Goal: Transaction & Acquisition: Obtain resource

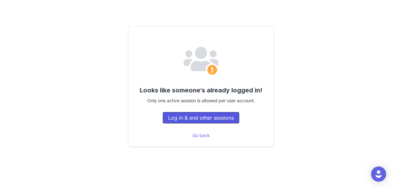
click at [187, 116] on button "Log in & end other sessions" at bounding box center [201, 117] width 76 height 11
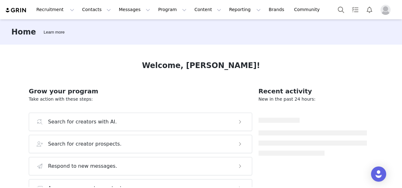
click at [389, 13] on span "Profile" at bounding box center [385, 10] width 10 height 10
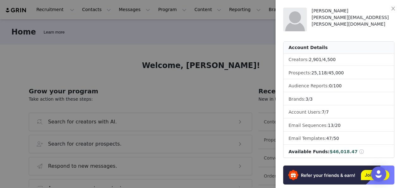
click at [185, 37] on div at bounding box center [201, 94] width 402 height 188
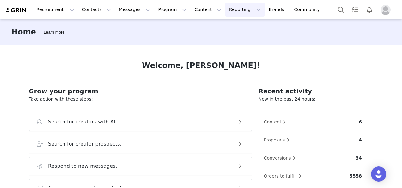
click at [225, 10] on button "Reporting Reporting" at bounding box center [244, 10] width 39 height 14
click at [218, 29] on p "Dashboard" at bounding box center [219, 28] width 24 height 7
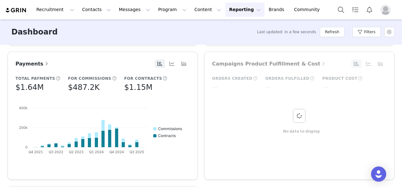
scroll to position [411, 0]
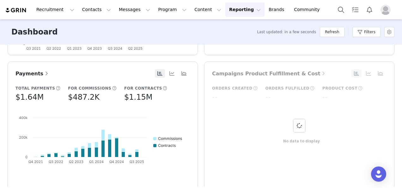
click at [28, 74] on span "Payments" at bounding box center [32, 73] width 34 height 6
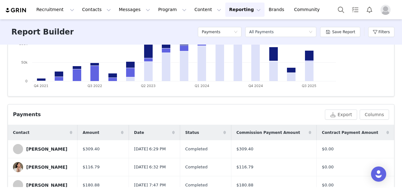
scroll to position [173, 0]
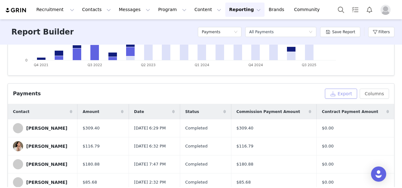
click at [342, 93] on button "Export" at bounding box center [341, 93] width 32 height 10
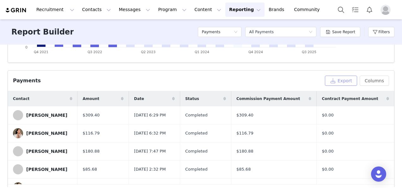
scroll to position [205, 0]
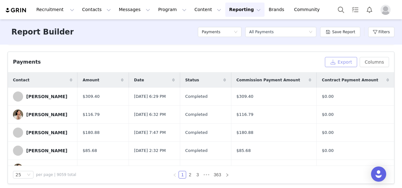
click at [341, 61] on button "Export" at bounding box center [341, 62] width 32 height 10
click at [98, 34] on div "Report Builder Payments Select a report All Payments Save Report Filters" at bounding box center [201, 31] width 402 height 25
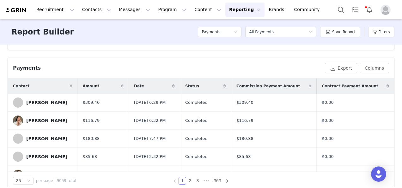
scroll to position [209, 0]
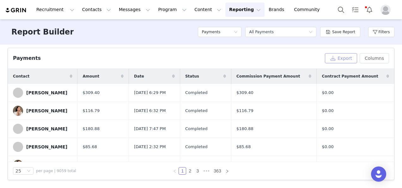
click at [344, 56] on button "Export" at bounding box center [341, 58] width 32 height 10
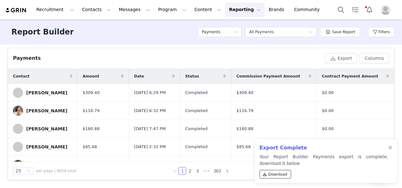
click at [273, 174] on span "Download" at bounding box center [277, 174] width 19 height 6
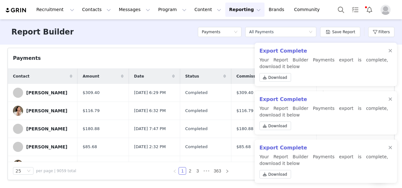
click at [191, 47] on div "Total Payments $1.64M Creators Paid 2.64K Commissions Paid $487.2K Contract Pay…" at bounding box center [201, 116] width 402 height 142
click at [389, 52] on div at bounding box center [390, 50] width 4 height 5
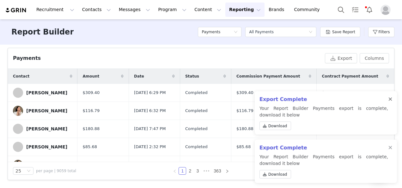
click at [390, 99] on div at bounding box center [390, 99] width 4 height 5
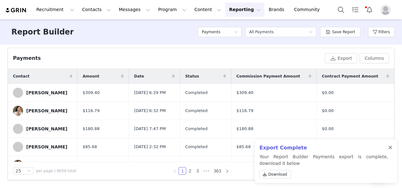
click at [392, 147] on div at bounding box center [390, 147] width 4 height 5
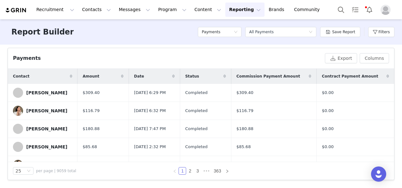
click at [278, 62] on div "Payments Export Columns" at bounding box center [201, 58] width 376 height 10
click at [141, 35] on div "Report Builder Payments Select a report All Payments Save Report Filters" at bounding box center [201, 31] width 402 height 25
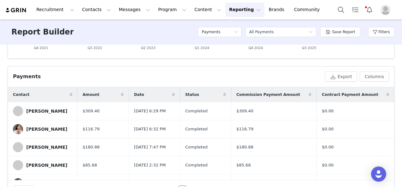
scroll to position [177, 0]
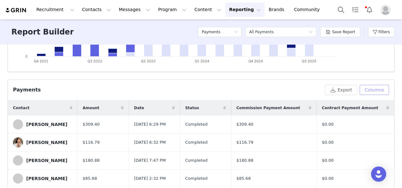
click at [361, 88] on button "Columns" at bounding box center [374, 90] width 29 height 10
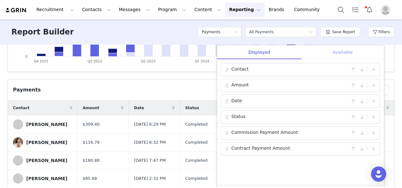
click at [344, 52] on div "Available" at bounding box center [342, 52] width 82 height 14
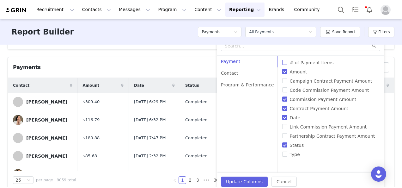
scroll to position [209, 0]
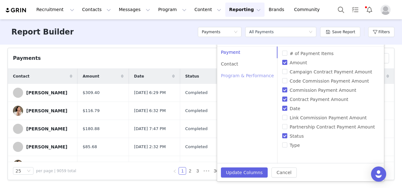
click at [246, 77] on div "Program & Performance" at bounding box center [247, 76] width 61 height 12
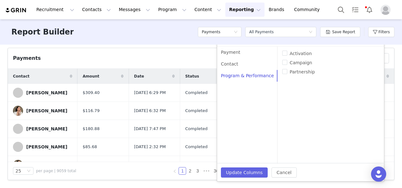
scroll to position [177, 0]
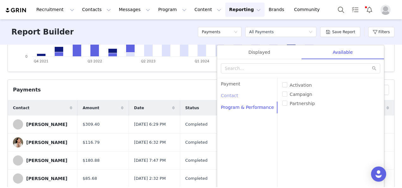
click at [232, 95] on div "Contact" at bounding box center [247, 96] width 61 height 12
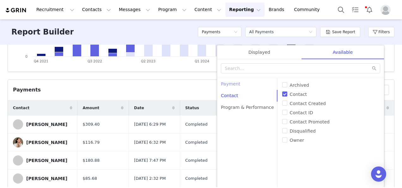
click at [235, 83] on div "Payment" at bounding box center [247, 84] width 61 height 12
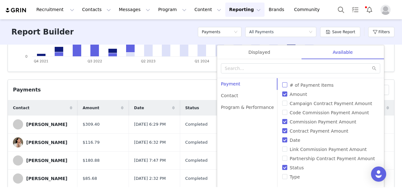
click at [282, 84] on input "# of Payment Items" at bounding box center [284, 84] width 5 height 5
checkbox input "true"
click at [282, 103] on input "Campaign Contract Payment Amount" at bounding box center [284, 102] width 5 height 5
checkbox input "true"
click at [282, 111] on input "Code Commission Payment Amount" at bounding box center [284, 112] width 5 height 5
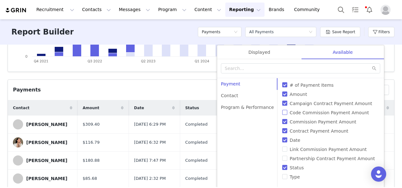
checkbox input "true"
click at [282, 149] on input "Link Commission Payment Amount" at bounding box center [284, 148] width 5 height 5
checkbox input "true"
click at [282, 159] on input "Partnership Contract Payment Amount" at bounding box center [284, 157] width 5 height 5
checkbox input "true"
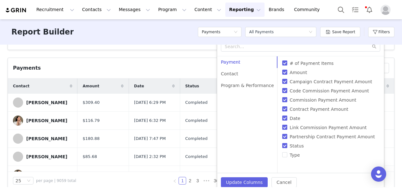
scroll to position [209, 0]
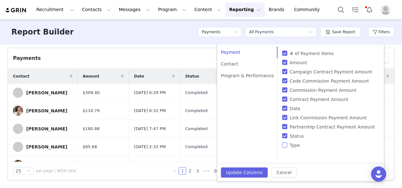
click at [282, 145] on input "Type" at bounding box center [284, 144] width 5 height 5
checkbox input "true"
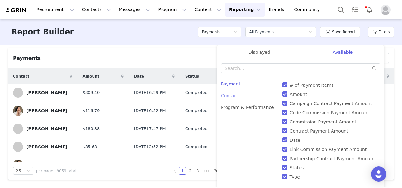
click at [233, 96] on div "Contact" at bounding box center [247, 96] width 61 height 12
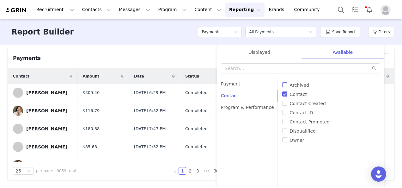
click at [282, 84] on input "Archived" at bounding box center [284, 84] width 5 height 5
checkbox input "true"
click at [282, 102] on input "Contact Created" at bounding box center [284, 102] width 5 height 5
checkbox input "true"
click at [282, 111] on input "Contact ID" at bounding box center [284, 112] width 5 height 5
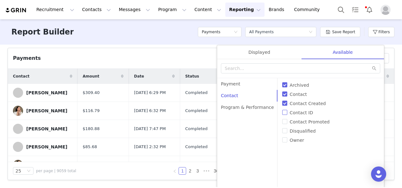
checkbox input "true"
click at [282, 121] on input "Contact Promoted" at bounding box center [284, 121] width 5 height 5
checkbox input "true"
click at [282, 131] on input "Disqualified" at bounding box center [284, 130] width 5 height 5
checkbox input "true"
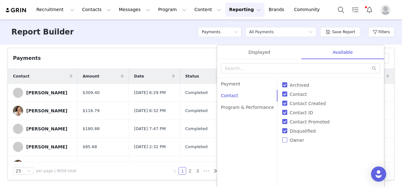
click at [282, 141] on input "Owner" at bounding box center [284, 139] width 5 height 5
checkbox input "true"
click at [227, 108] on div "Program & Performance" at bounding box center [247, 107] width 61 height 12
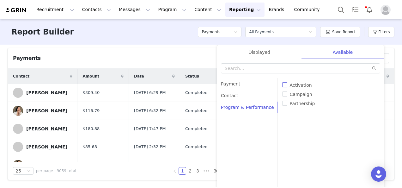
click at [287, 82] on span "Activation" at bounding box center [300, 84] width 27 height 5
click at [282, 82] on input "Activation" at bounding box center [284, 84] width 5 height 5
checkbox input "true"
click at [282, 94] on input "Campaign" at bounding box center [284, 93] width 5 height 5
checkbox input "true"
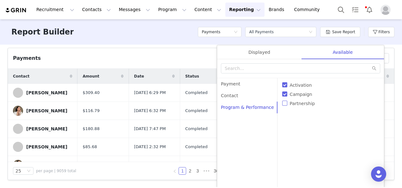
click at [282, 103] on input "Partnership" at bounding box center [284, 102] width 5 height 5
checkbox input "true"
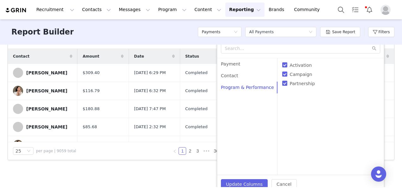
scroll to position [234, 0]
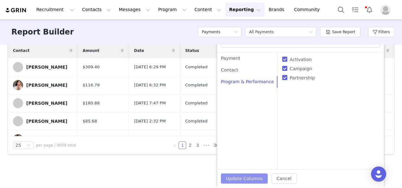
click at [240, 179] on button "Update Columns" at bounding box center [244, 178] width 47 height 10
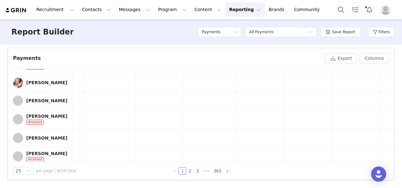
scroll to position [121, 806]
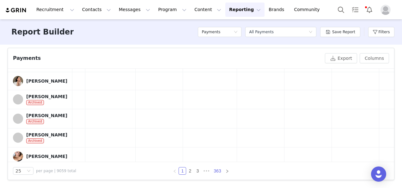
click at [216, 172] on link "363" at bounding box center [217, 170] width 11 height 7
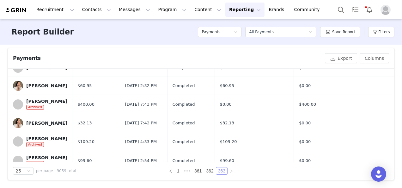
scroll to position [0, 0]
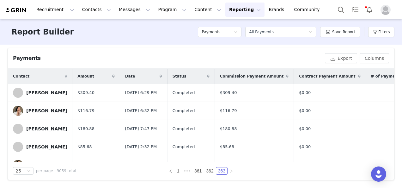
click at [129, 74] on div "Date" at bounding box center [143, 76] width 47 height 15
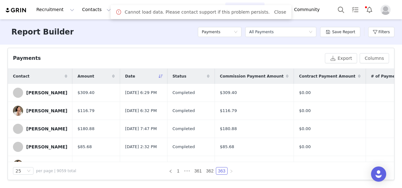
click at [138, 78] on div "Date" at bounding box center [143, 76] width 47 height 15
click at [150, 74] on div "Date" at bounding box center [143, 76] width 47 height 15
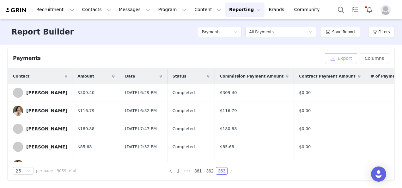
click at [346, 56] on button "Export" at bounding box center [341, 58] width 32 height 10
click at [221, 13] on link "Close" at bounding box center [222, 11] width 12 height 5
click at [330, 58] on button "Export" at bounding box center [341, 58] width 32 height 10
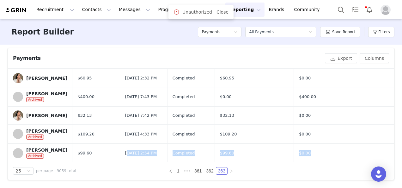
drag, startPoint x: 101, startPoint y: 160, endPoint x: 124, endPoint y: 160, distance: 23.4
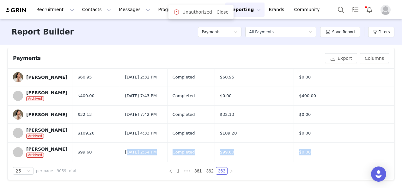
click at [124, 160] on div "Payments Export Columns Displayed Available Contact | Amount | Date | Status | …" at bounding box center [201, 113] width 386 height 131
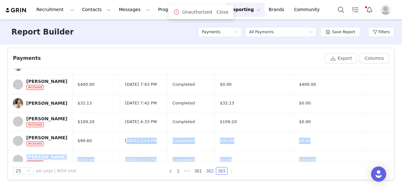
click at [206, 169] on link "362" at bounding box center [209, 170] width 11 height 7
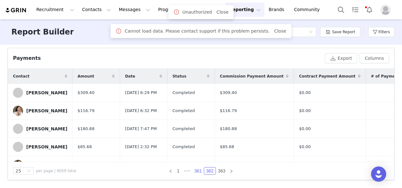
click at [195, 169] on link "361" at bounding box center [197, 170] width 11 height 7
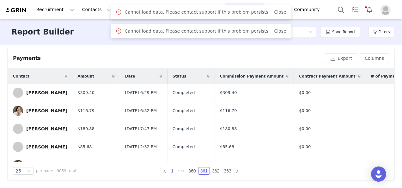
click at [171, 171] on link "1" at bounding box center [172, 170] width 7 height 7
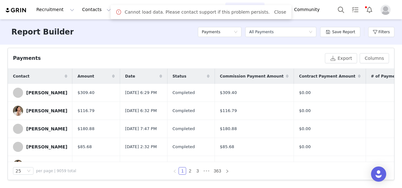
click at [157, 172] on div "1 2 3 ••• 363" at bounding box center [201, 171] width 157 height 8
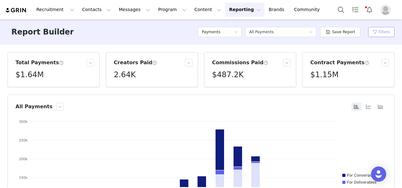
click at [376, 34] on button "Filters" at bounding box center [381, 32] width 26 height 10
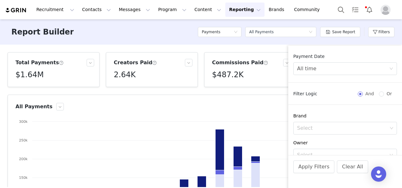
click at [262, 92] on div "Total Payments $1.64M Creators Paid 2.64K Commissions Paid $487.2K Contract Pay…" at bounding box center [201, 116] width 402 height 142
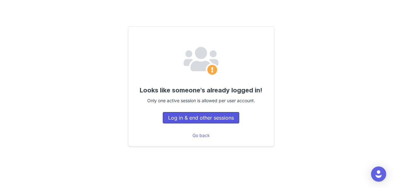
click at [183, 120] on button "Log in & end other sessions" at bounding box center [201, 117] width 76 height 11
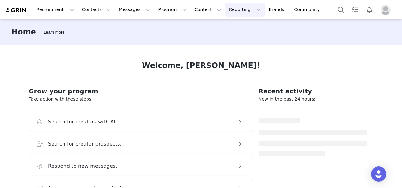
click at [225, 9] on button "Reporting Reporting" at bounding box center [244, 10] width 39 height 14
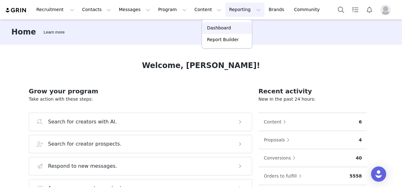
click at [217, 30] on p "Dashboard" at bounding box center [219, 28] width 24 height 7
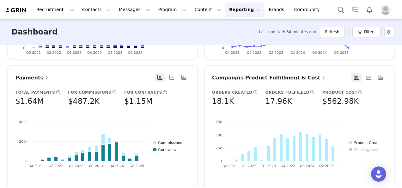
scroll to position [386, 0]
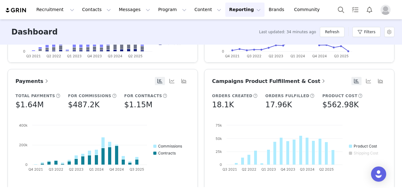
click at [33, 81] on span "Payments" at bounding box center [32, 81] width 34 height 6
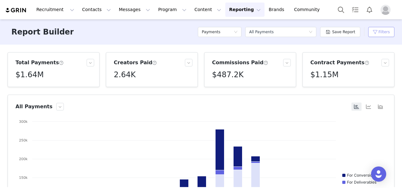
click at [373, 33] on button "Filters" at bounding box center [381, 32] width 26 height 10
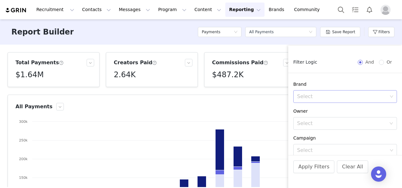
scroll to position [63, 0]
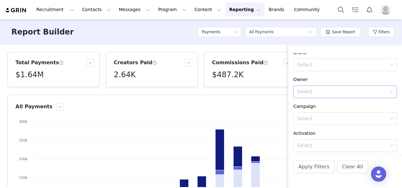
click at [320, 93] on div "Select" at bounding box center [341, 91] width 89 height 6
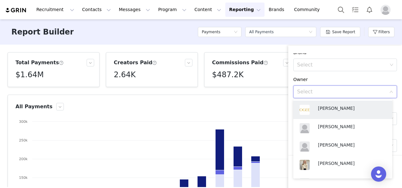
click at [320, 93] on div "Select" at bounding box center [341, 91] width 89 height 6
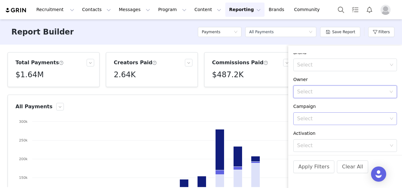
click at [321, 114] on div "Select" at bounding box center [342, 118] width 95 height 12
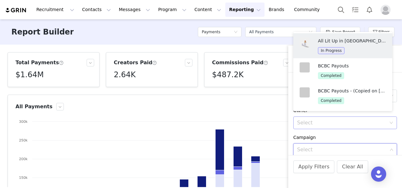
scroll to position [32, 0]
click at [316, 135] on div "Campaign" at bounding box center [345, 138] width 104 height 7
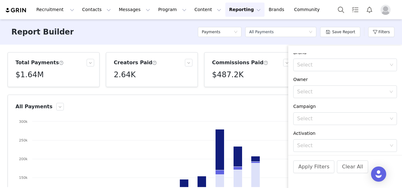
scroll to position [95, 0]
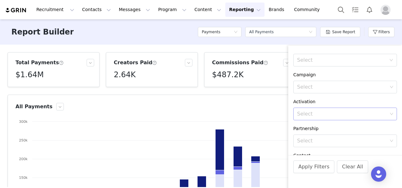
click at [324, 113] on div "Select" at bounding box center [342, 114] width 90 height 6
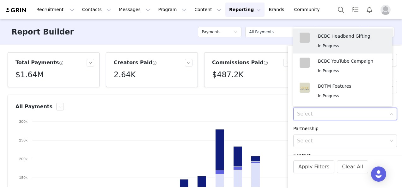
click at [316, 130] on div "Partnership" at bounding box center [345, 128] width 104 height 7
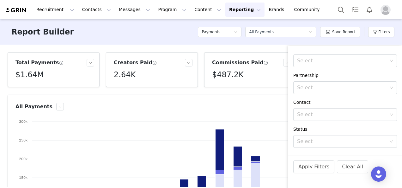
scroll to position [158, 0]
click at [326, 103] on div "Select" at bounding box center [342, 104] width 90 height 6
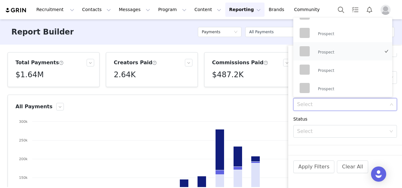
scroll to position [840, 0]
click at [301, 117] on div "Status" at bounding box center [345, 119] width 104 height 7
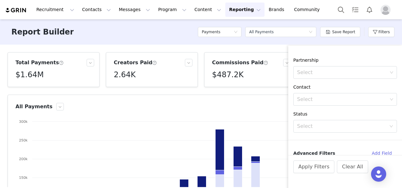
scroll to position [166, 0]
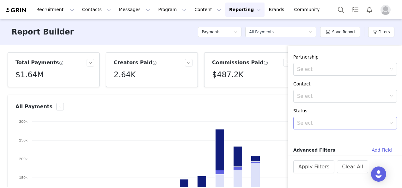
click at [312, 123] on div "Select" at bounding box center [341, 123] width 89 height 6
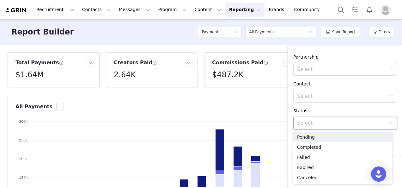
click at [313, 120] on div "Select" at bounding box center [341, 123] width 89 height 6
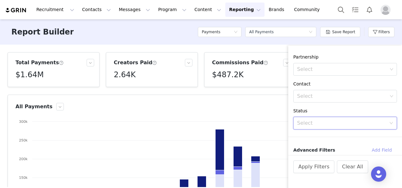
click at [372, 150] on button "Add Field" at bounding box center [381, 150] width 30 height 10
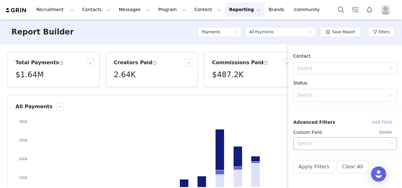
click at [324, 143] on div "Select" at bounding box center [341, 143] width 89 height 6
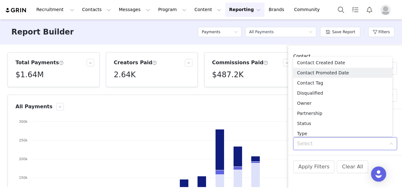
scroll to position [45, 0]
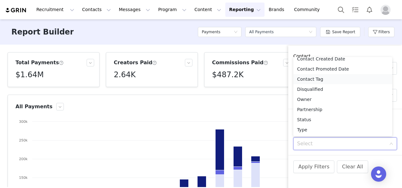
click at [325, 81] on li "Contact Tag" at bounding box center [342, 79] width 99 height 10
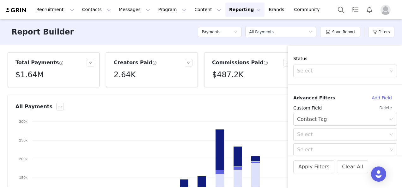
scroll to position [224, 0]
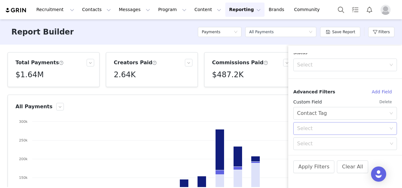
click at [320, 126] on div "Select" at bounding box center [341, 128] width 89 height 6
click at [307, 142] on li "Is" at bounding box center [342, 142] width 99 height 10
click at [316, 138] on div "Select" at bounding box center [342, 143] width 95 height 12
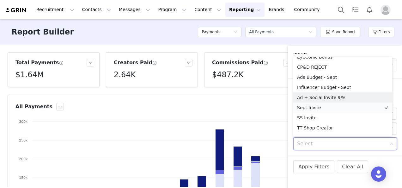
scroll to position [672, 0]
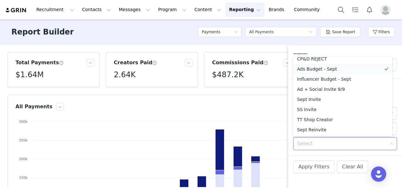
click at [319, 66] on li "Ads Budget - Sept" at bounding box center [342, 69] width 99 height 10
click at [332, 151] on div "Payment Date All time Filter Logic And Or Brand Select Owner Select Campaign Se…" at bounding box center [345, 104] width 114 height 102
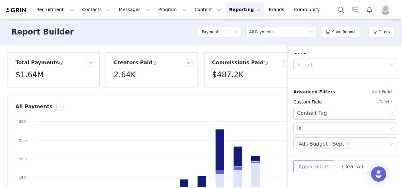
click at [315, 167] on button "Apply Filters" at bounding box center [313, 166] width 41 height 13
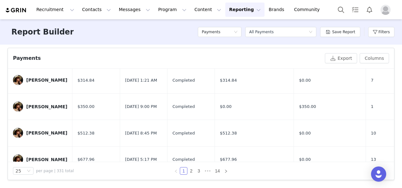
scroll to position [0, 0]
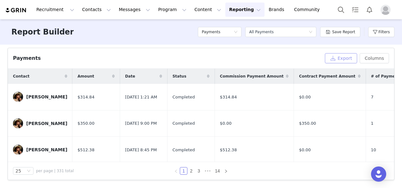
click at [343, 55] on button "Export" at bounding box center [341, 58] width 32 height 10
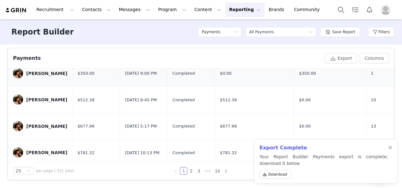
scroll to position [63, 0]
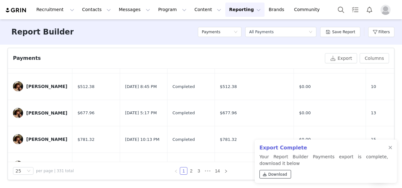
click at [276, 176] on span "Download" at bounding box center [277, 174] width 19 height 6
click at [215, 48] on div "Payments Export Columns" at bounding box center [201, 58] width 386 height 21
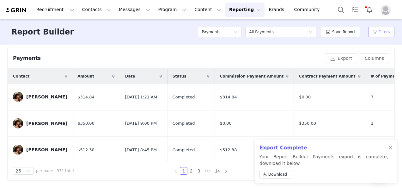
click at [378, 34] on button "Filters" at bounding box center [381, 32] width 26 height 10
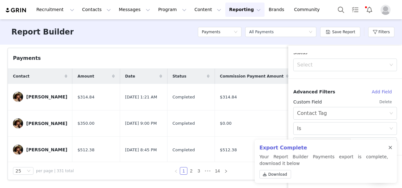
click at [389, 147] on div at bounding box center [390, 147] width 4 height 5
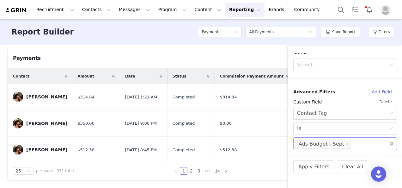
click at [344, 144] on li "Ads Budget - Sept" at bounding box center [323, 143] width 56 height 10
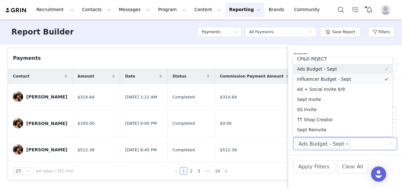
click at [329, 79] on li "Influencer Budget - Sept" at bounding box center [342, 79] width 99 height 10
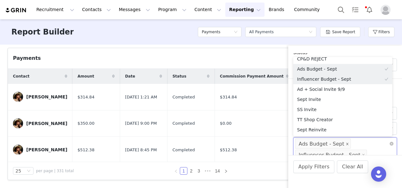
click at [346, 143] on icon "icon: close" at bounding box center [347, 143] width 2 height 2
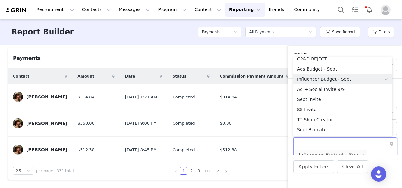
scroll to position [1, 0]
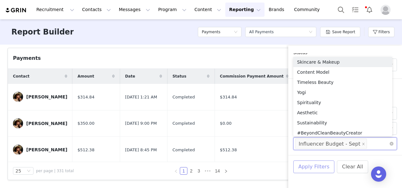
click at [313, 164] on button "Apply Filters" at bounding box center [313, 166] width 41 height 13
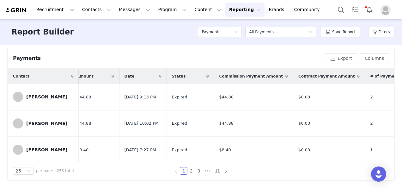
scroll to position [0, 0]
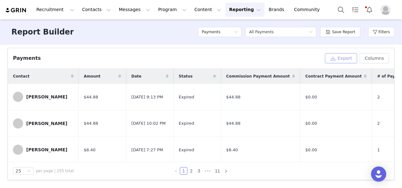
click at [345, 54] on button "Export" at bounding box center [341, 58] width 32 height 10
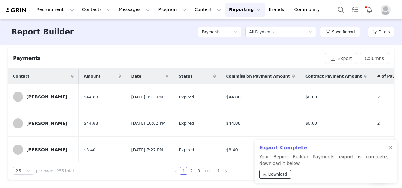
click at [276, 175] on span "Download" at bounding box center [277, 174] width 19 height 6
click at [171, 48] on div "Payments Export Columns" at bounding box center [201, 58] width 386 height 21
click at [385, 33] on button "Filters" at bounding box center [381, 32] width 26 height 10
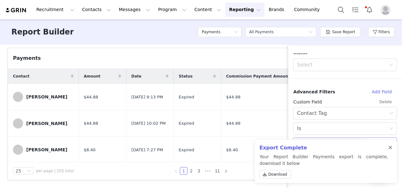
click at [389, 146] on div at bounding box center [390, 147] width 4 height 5
